Goal: Information Seeking & Learning: Learn about a topic

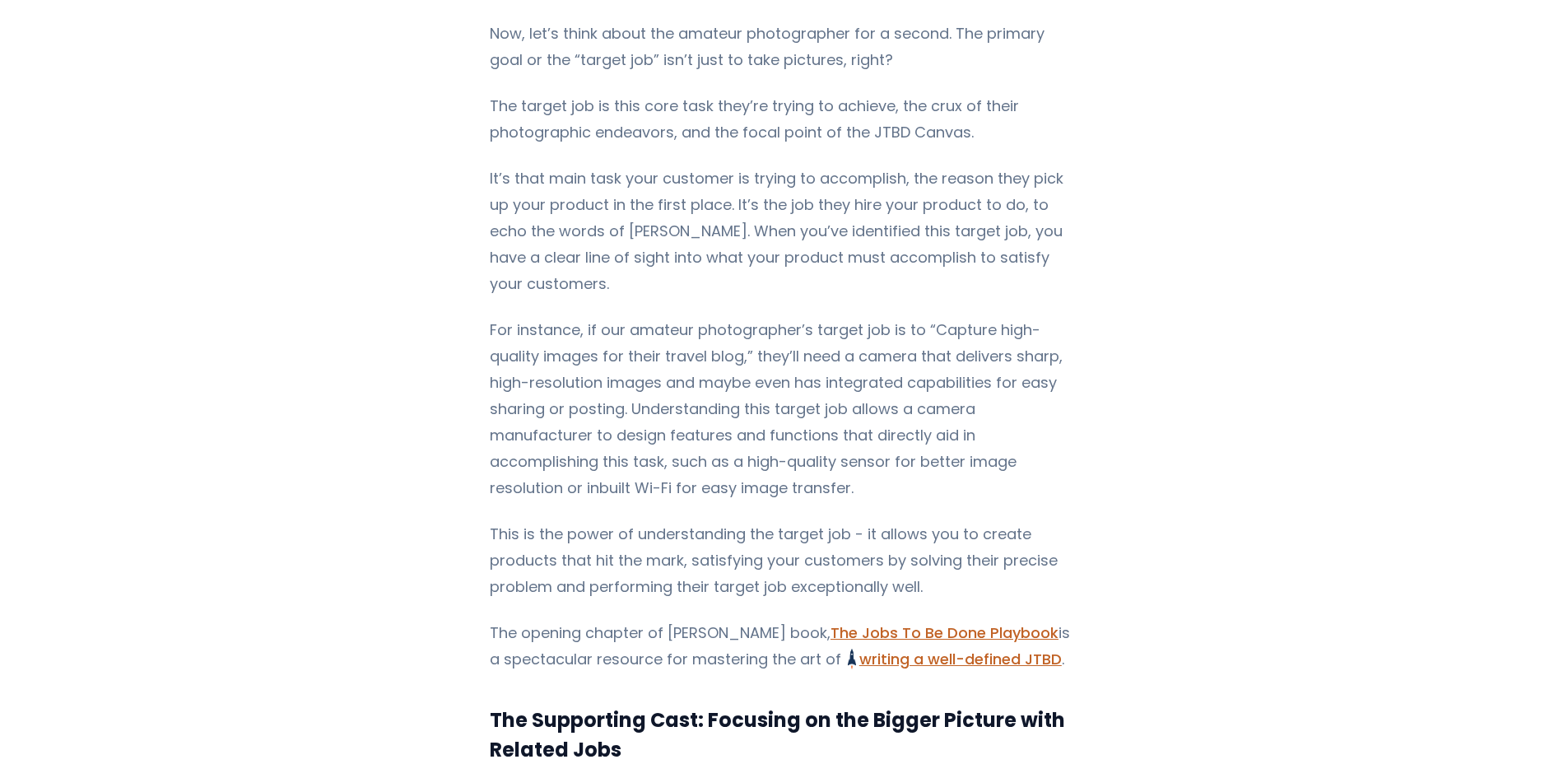
scroll to position [5652, 0]
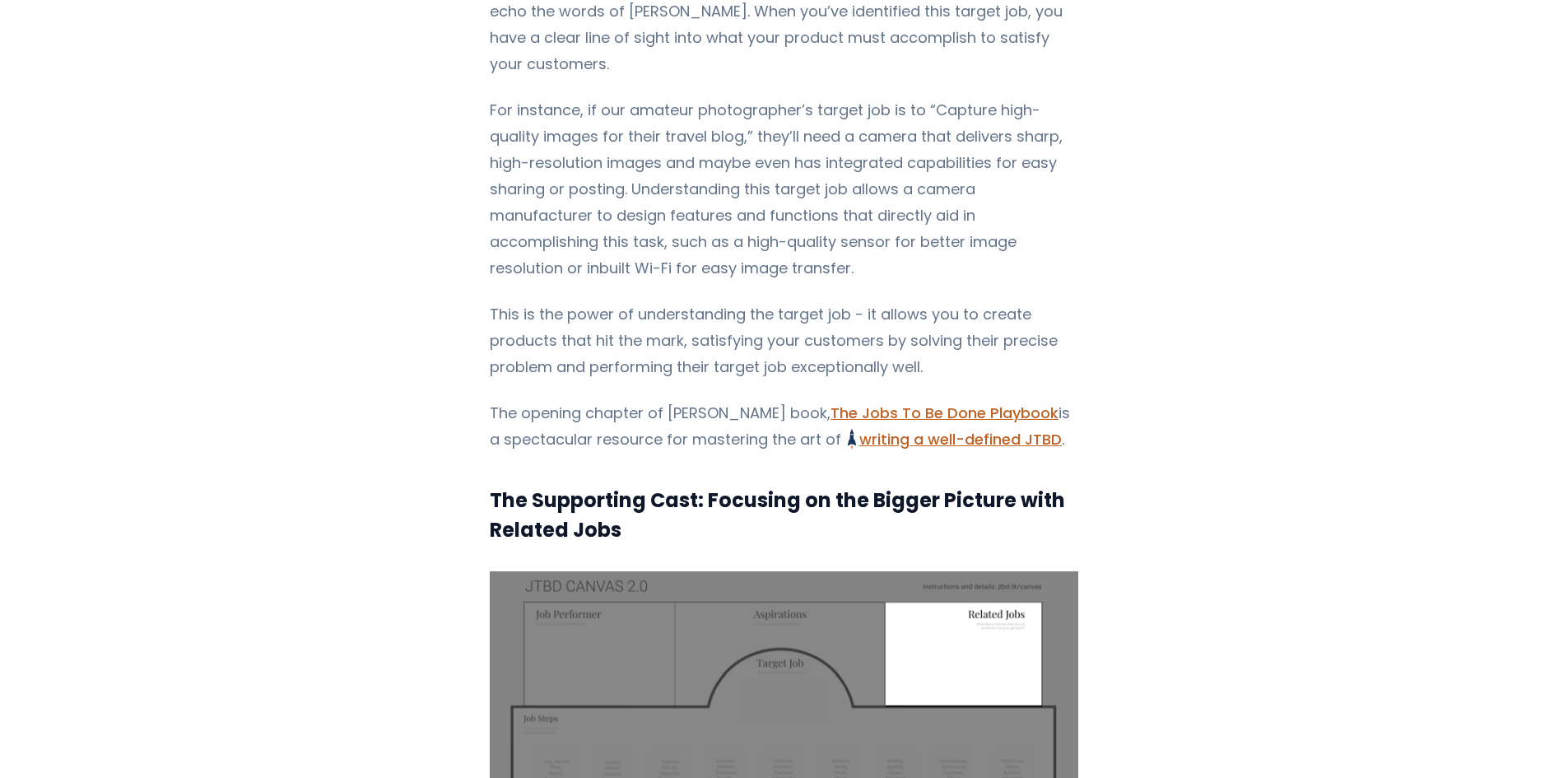
drag, startPoint x: 890, startPoint y: 432, endPoint x: 1105, endPoint y: 350, distance: 230.1
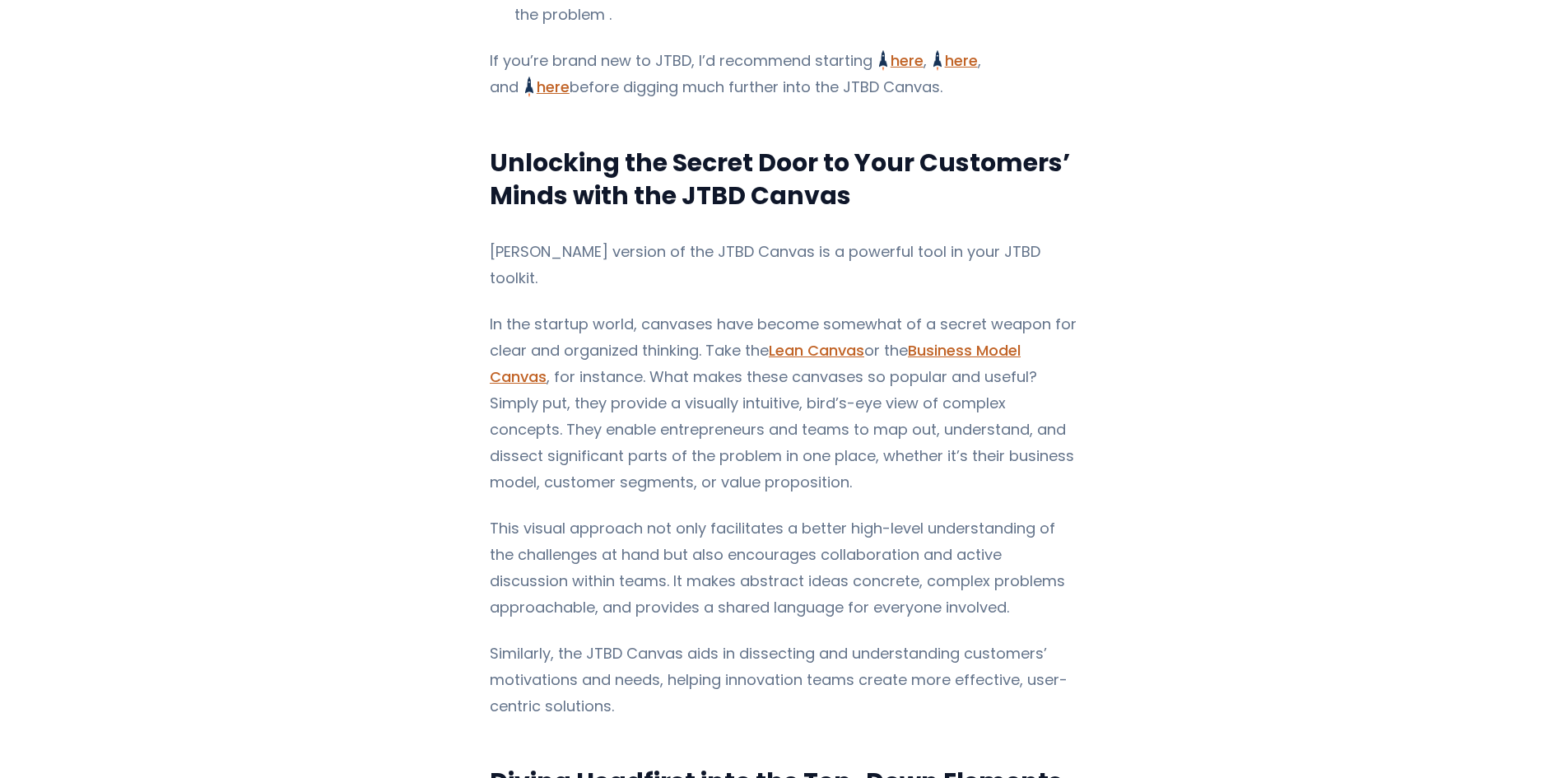
scroll to position [1591, 0]
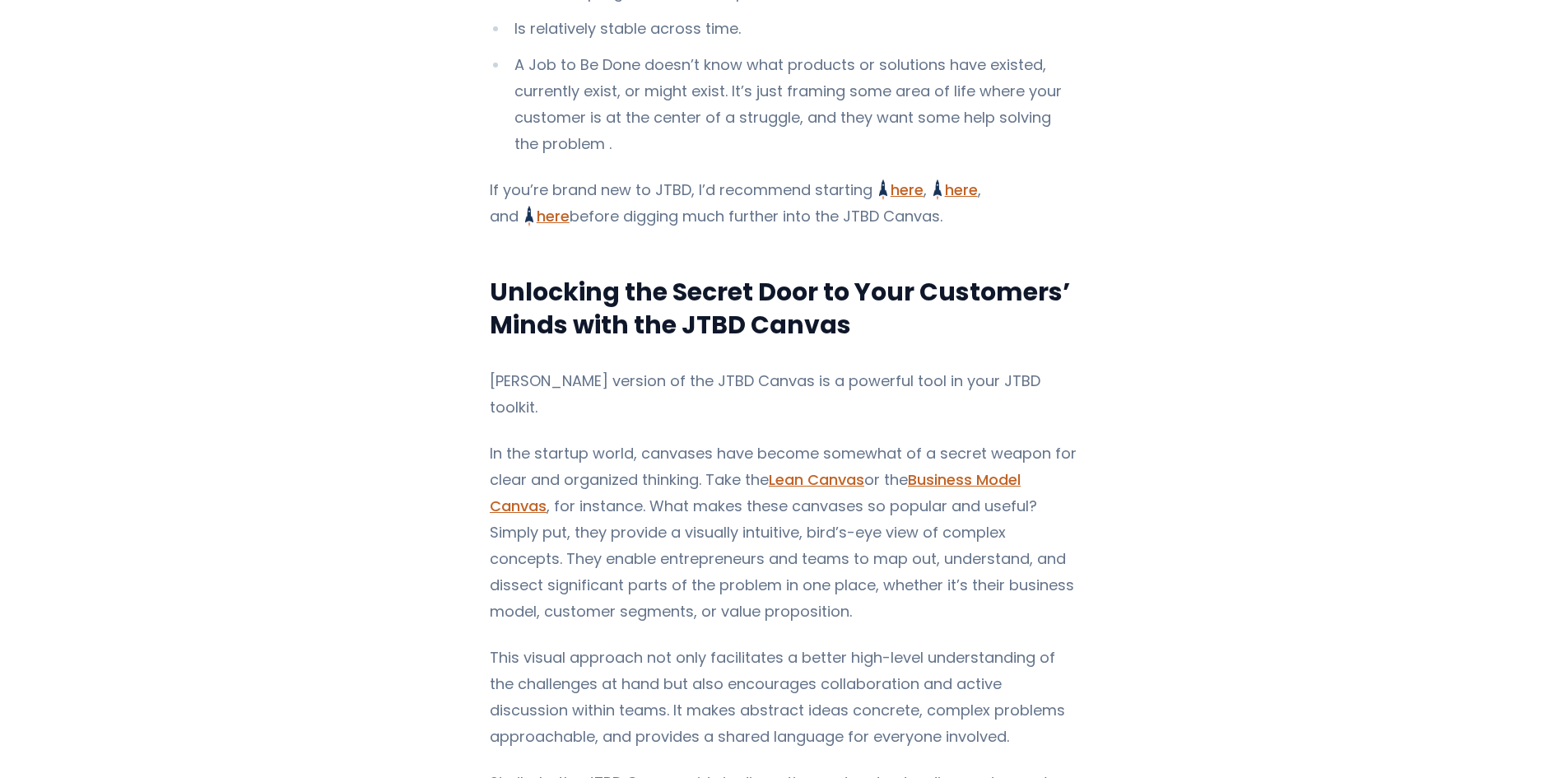
drag, startPoint x: 1049, startPoint y: 212, endPoint x: 994, endPoint y: 239, distance: 61.3
click at [994, 230] on p "If you’re brand new to JTBD, I’d recommend starting here Jobs to Be Done Framew…" at bounding box center [784, 203] width 589 height 53
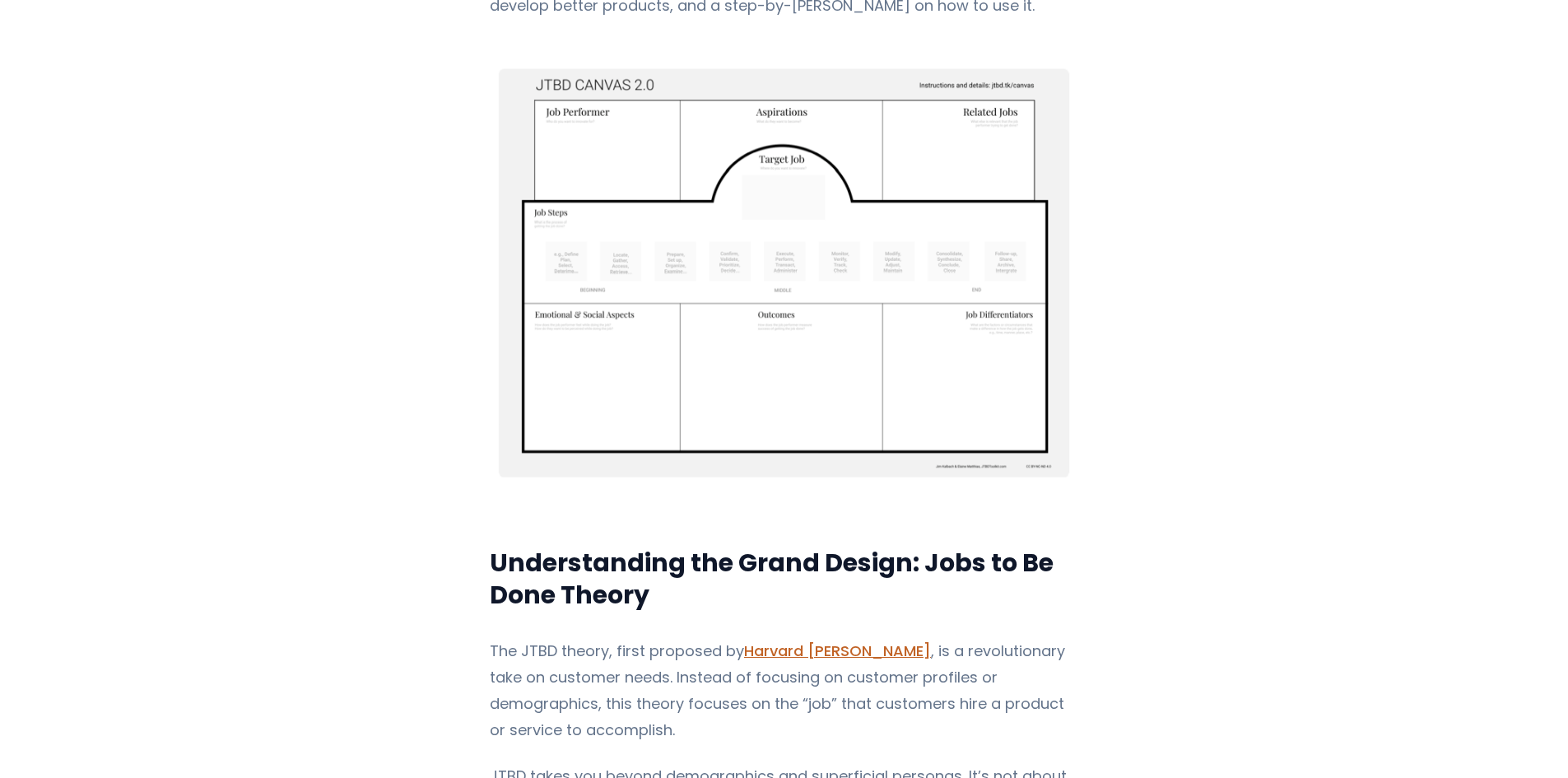
scroll to position [604, 0]
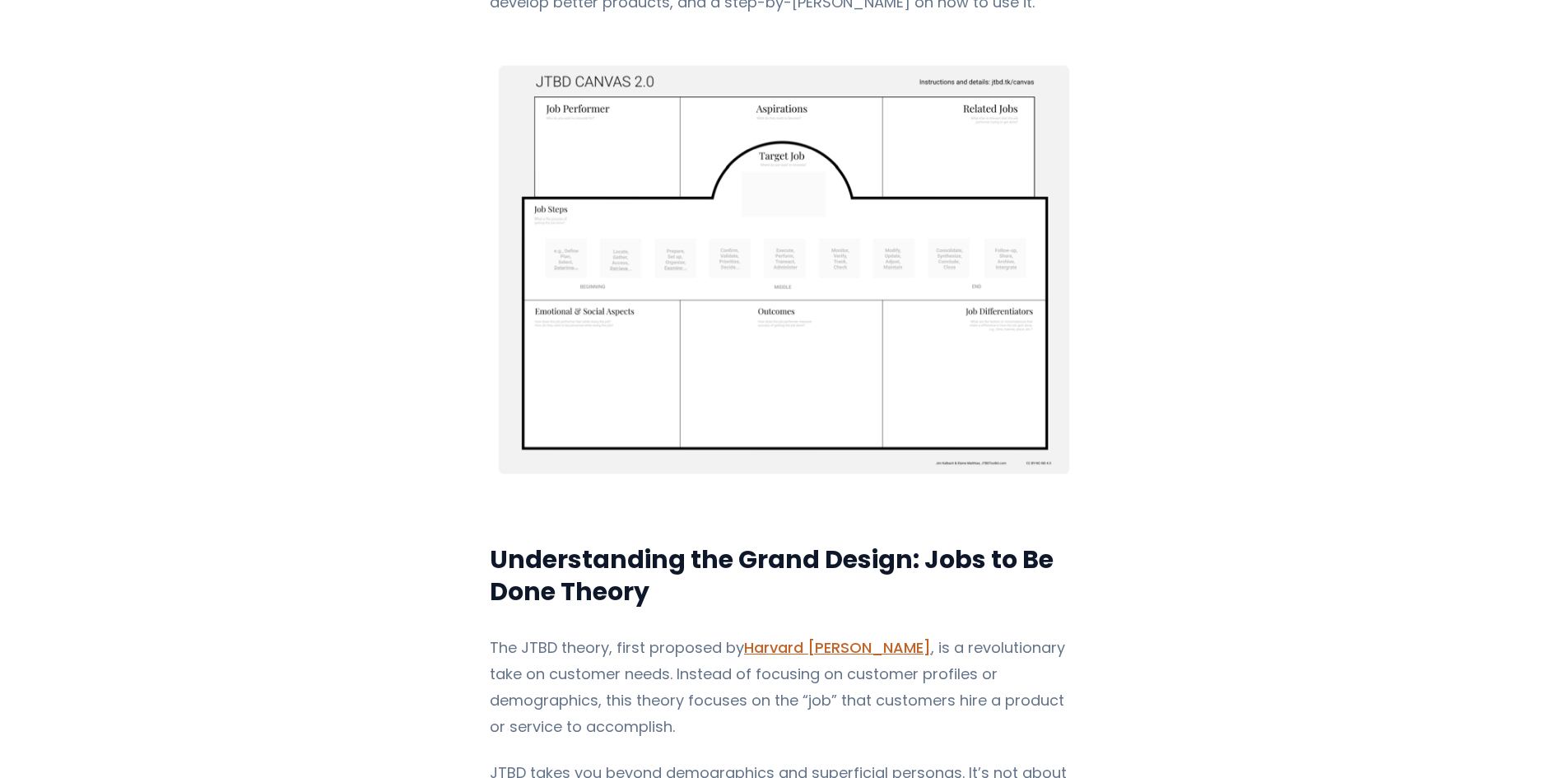
click at [766, 216] on img "Content" at bounding box center [784, 270] width 589 height 456
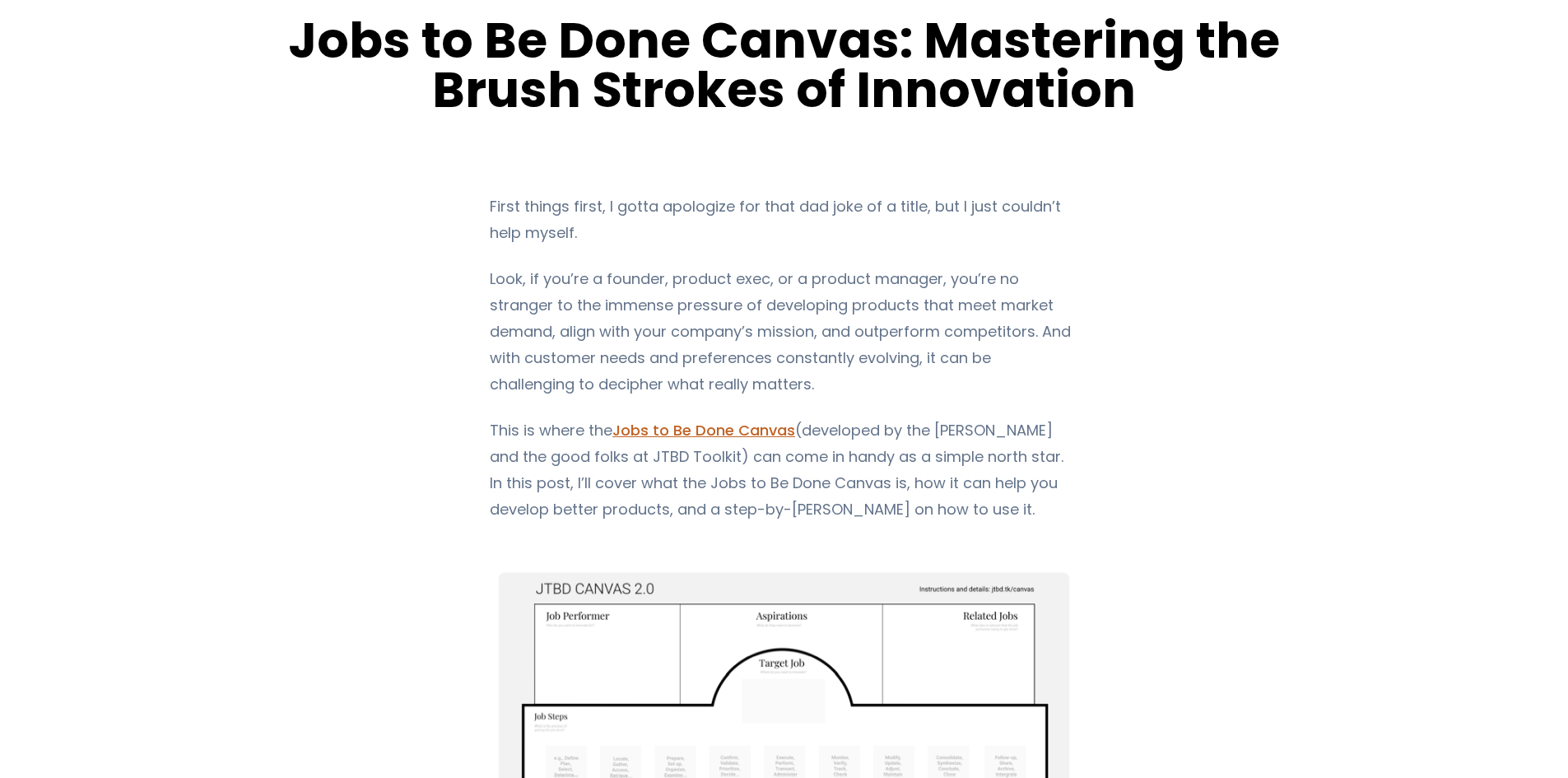
scroll to position [0, 0]
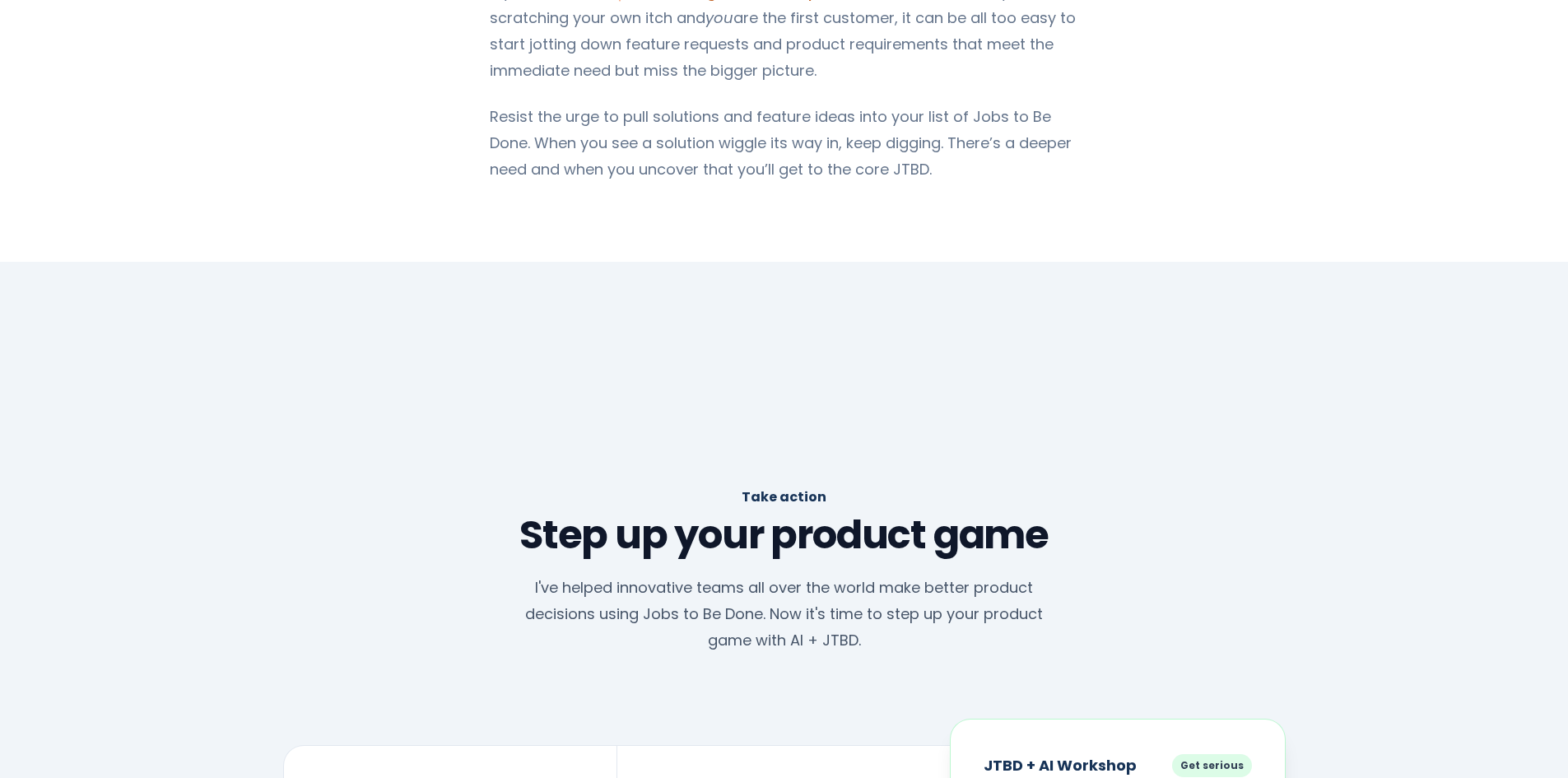
scroll to position [3787, 0]
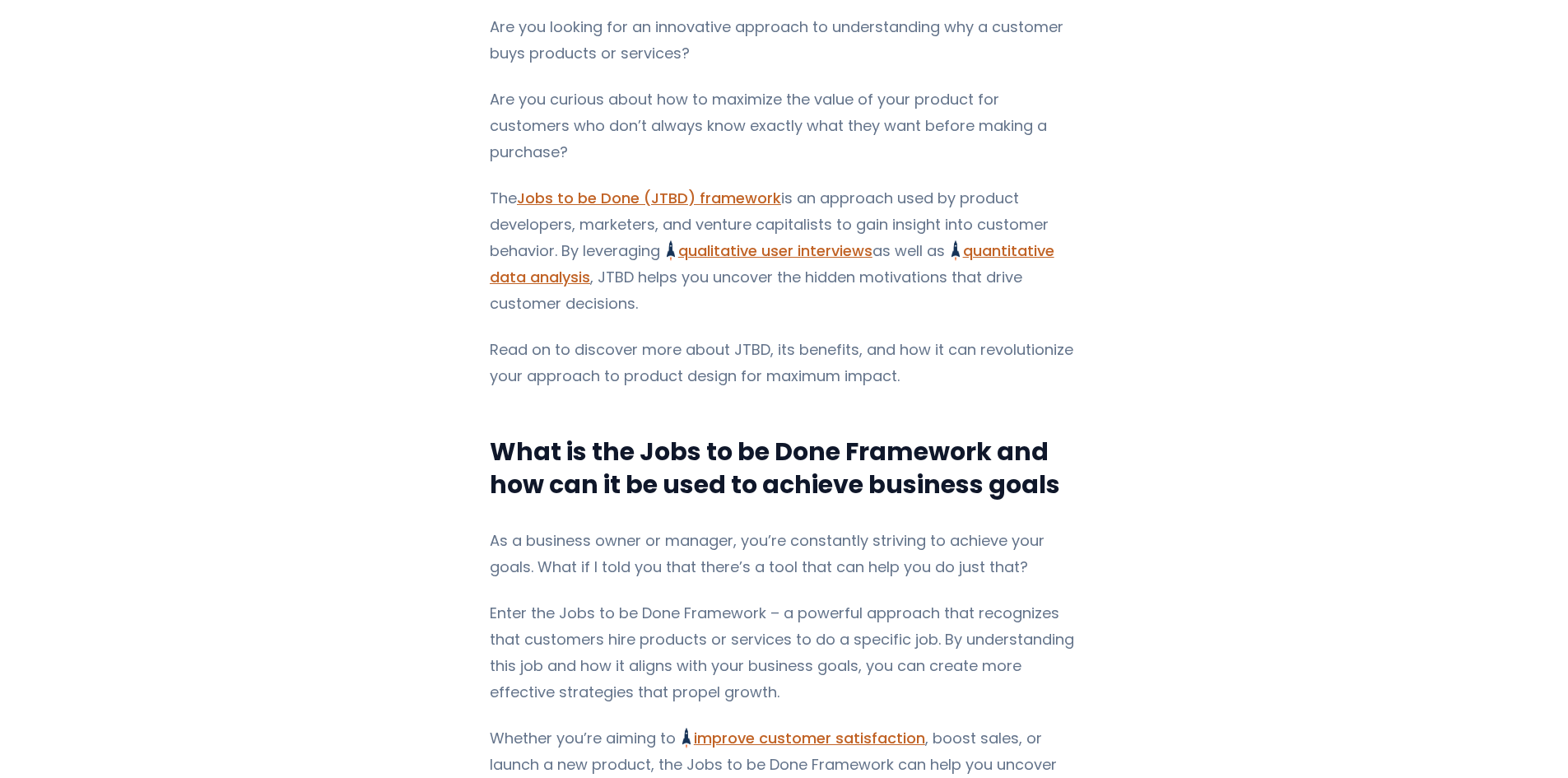
scroll to position [439, 0]
